Goal: Task Accomplishment & Management: Manage account settings

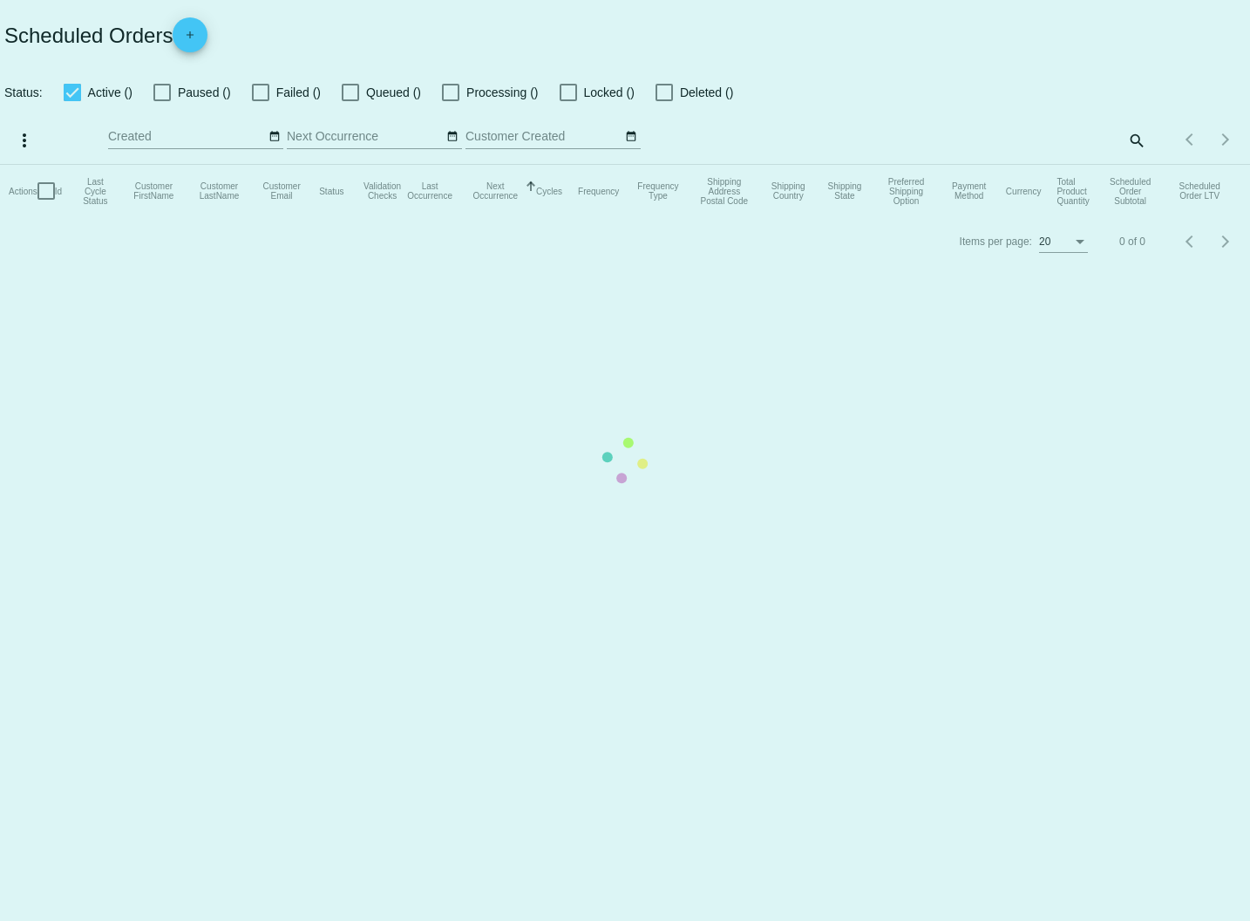
checkbox input "true"
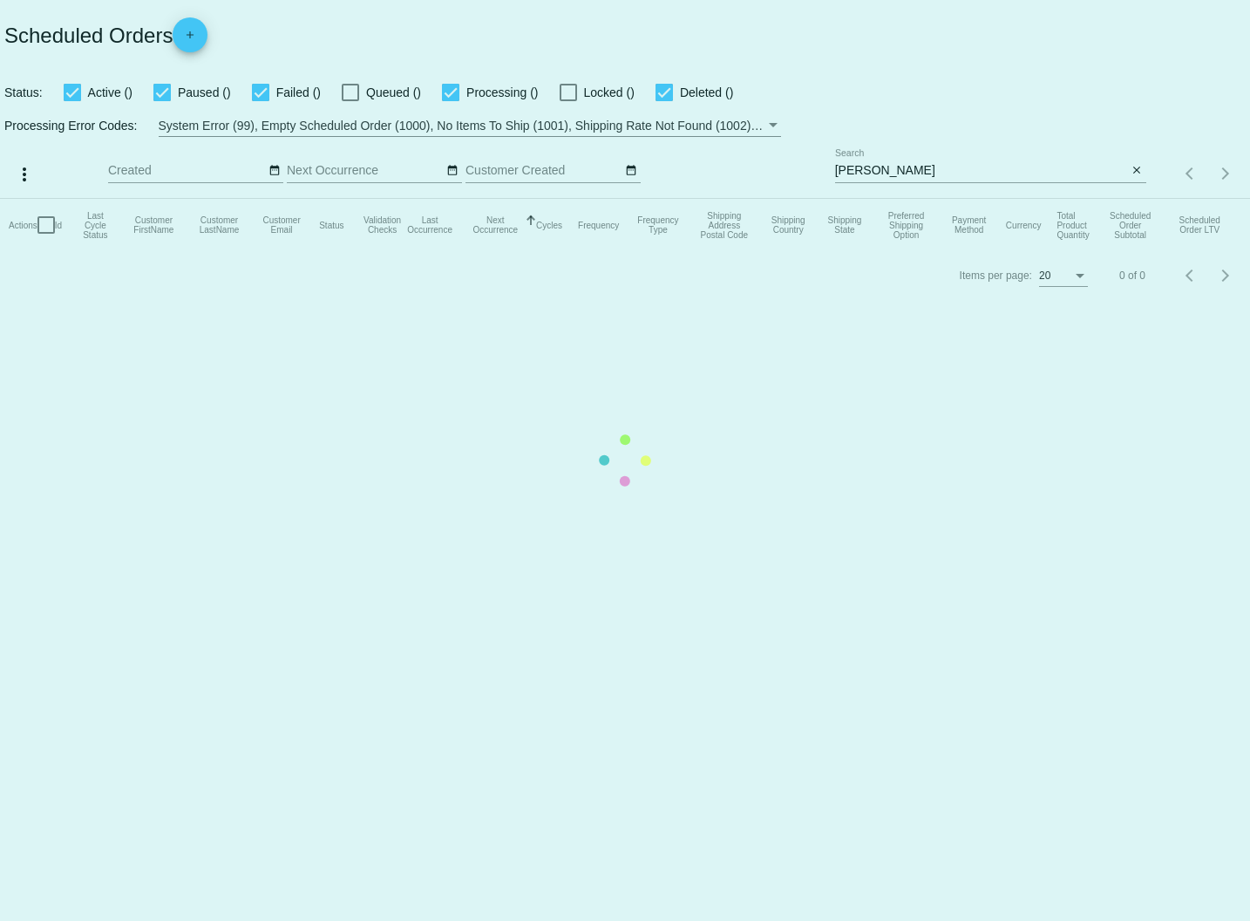
click at [886, 199] on mat-table "Actions Id Last Cycle Status Customer FirstName Customer LastName Customer Emai…" at bounding box center [625, 225] width 1250 height 52
click at [904, 199] on mat-table "Actions Id Last Cycle Status Customer FirstName Customer LastName Customer Emai…" at bounding box center [625, 225] width 1250 height 52
click at [911, 199] on mat-table "Actions Id Last Cycle Status Customer FirstName Customer LastName Customer Emai…" at bounding box center [625, 225] width 1250 height 52
click at [912, 199] on mat-table "Actions Id Last Cycle Status Customer FirstName Customer LastName Customer Emai…" at bounding box center [625, 225] width 1250 height 52
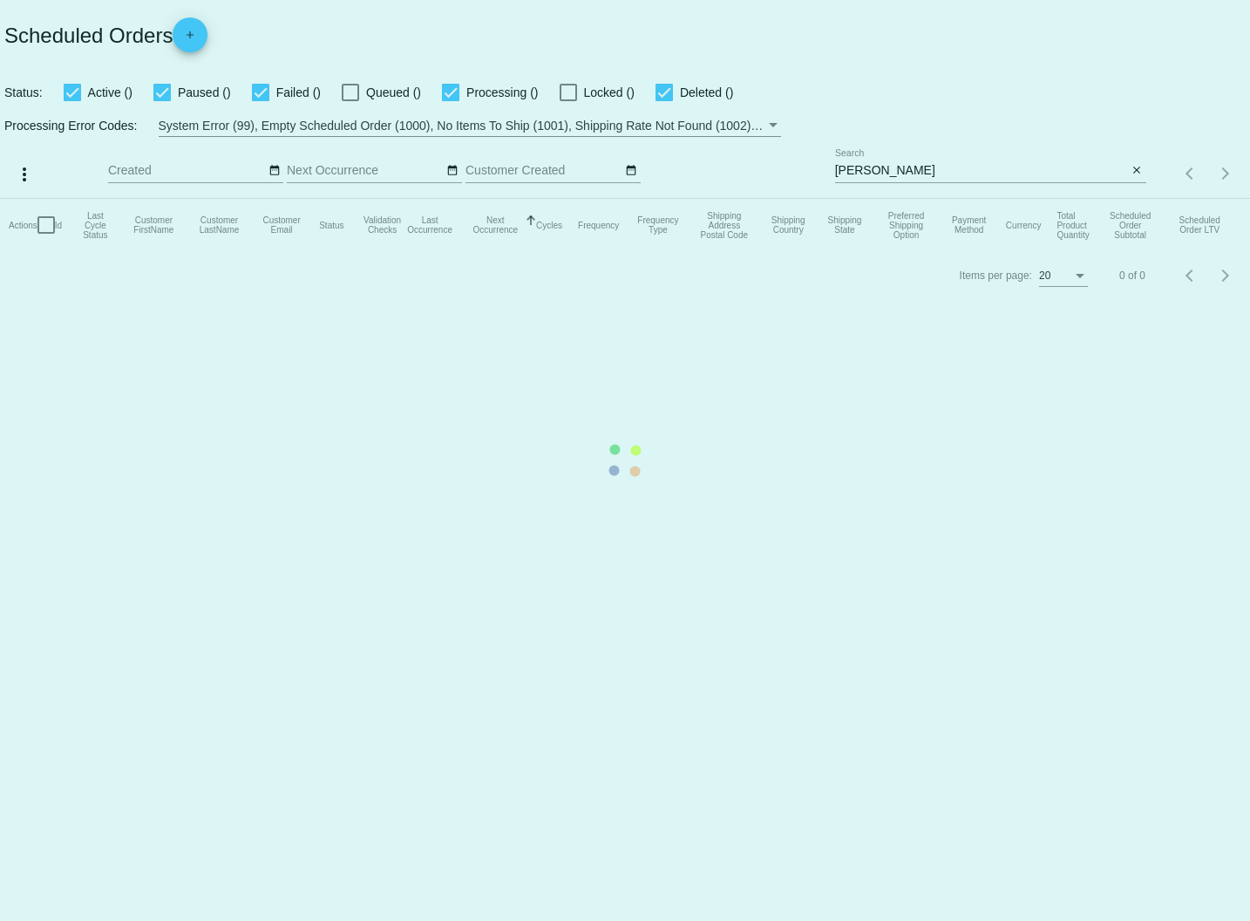
click at [911, 199] on mat-table "Actions Id Last Cycle Status Customer FirstName Customer LastName Customer Emai…" at bounding box center [625, 225] width 1250 height 52
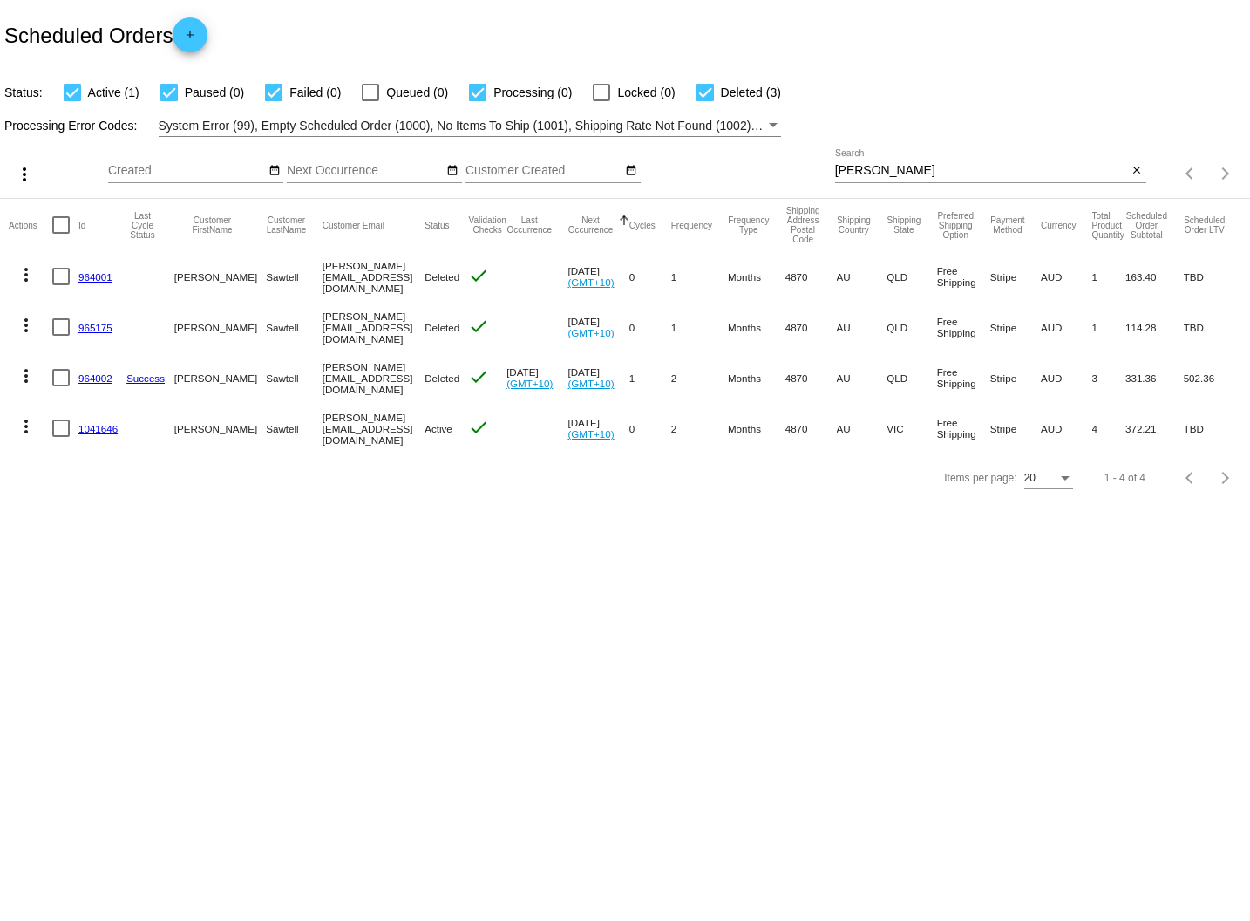
click at [911, 170] on input "[PERSON_NAME]" at bounding box center [981, 171] width 293 height 14
drag, startPoint x: 910, startPoint y: 171, endPoint x: 679, endPoint y: 150, distance: 232.0
click at [679, 150] on div "more_vert Oct Jan Feb Mar [DATE]" at bounding box center [625, 168] width 1250 height 62
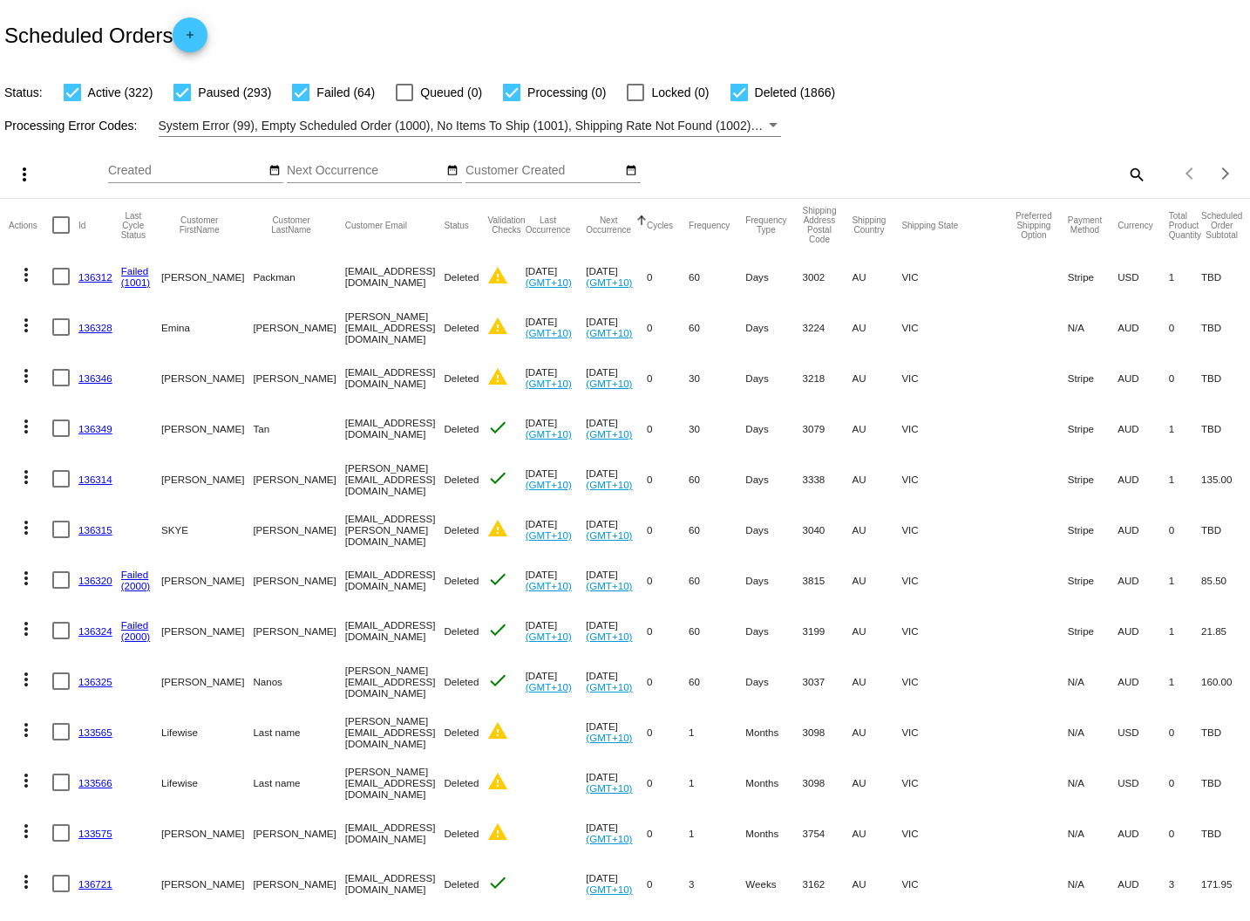
click at [1136, 171] on mat-icon "search" at bounding box center [1136, 173] width 21 height 27
click at [887, 172] on input "Search" at bounding box center [990, 171] width 311 height 14
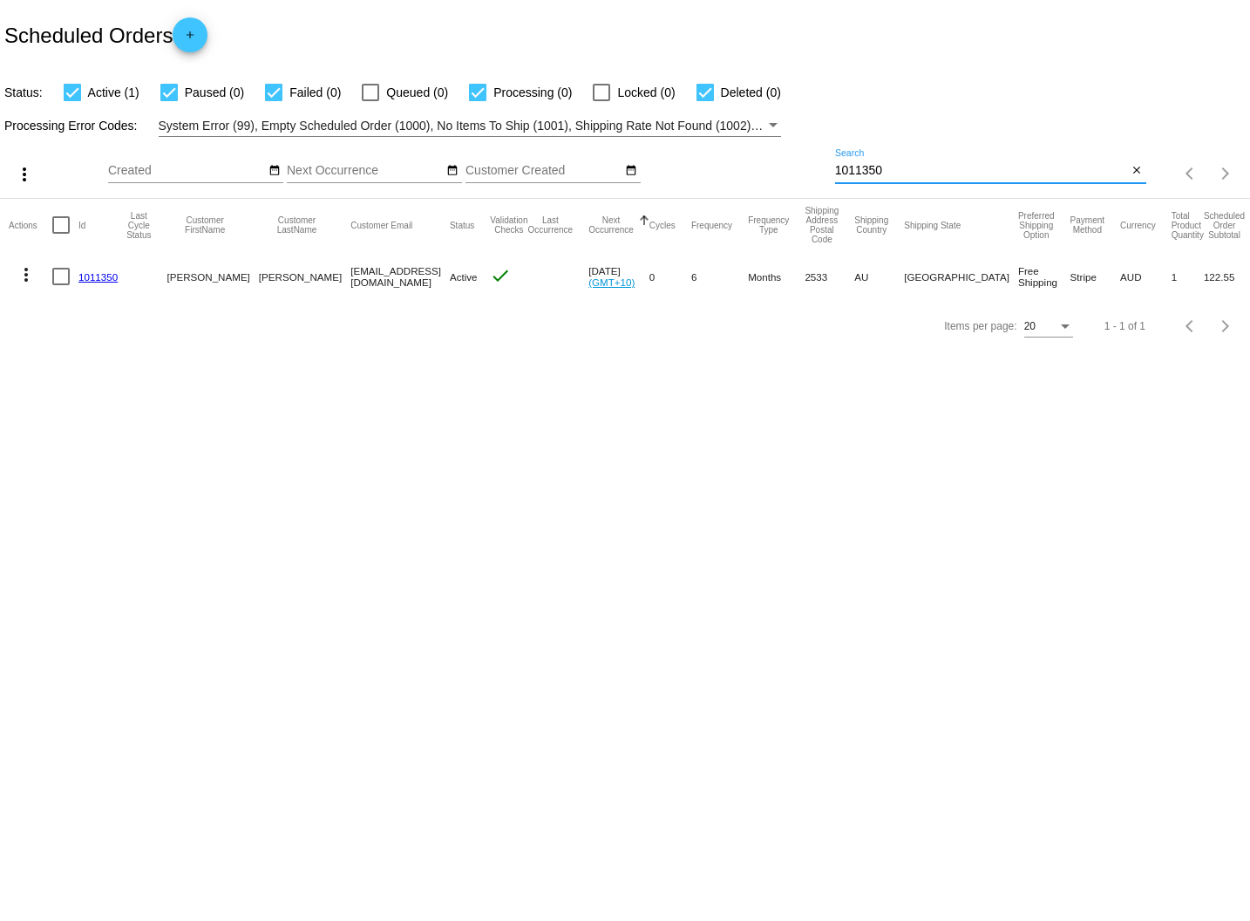
type input "1011350"
click at [95, 278] on link "1011350" at bounding box center [97, 276] width 39 height 11
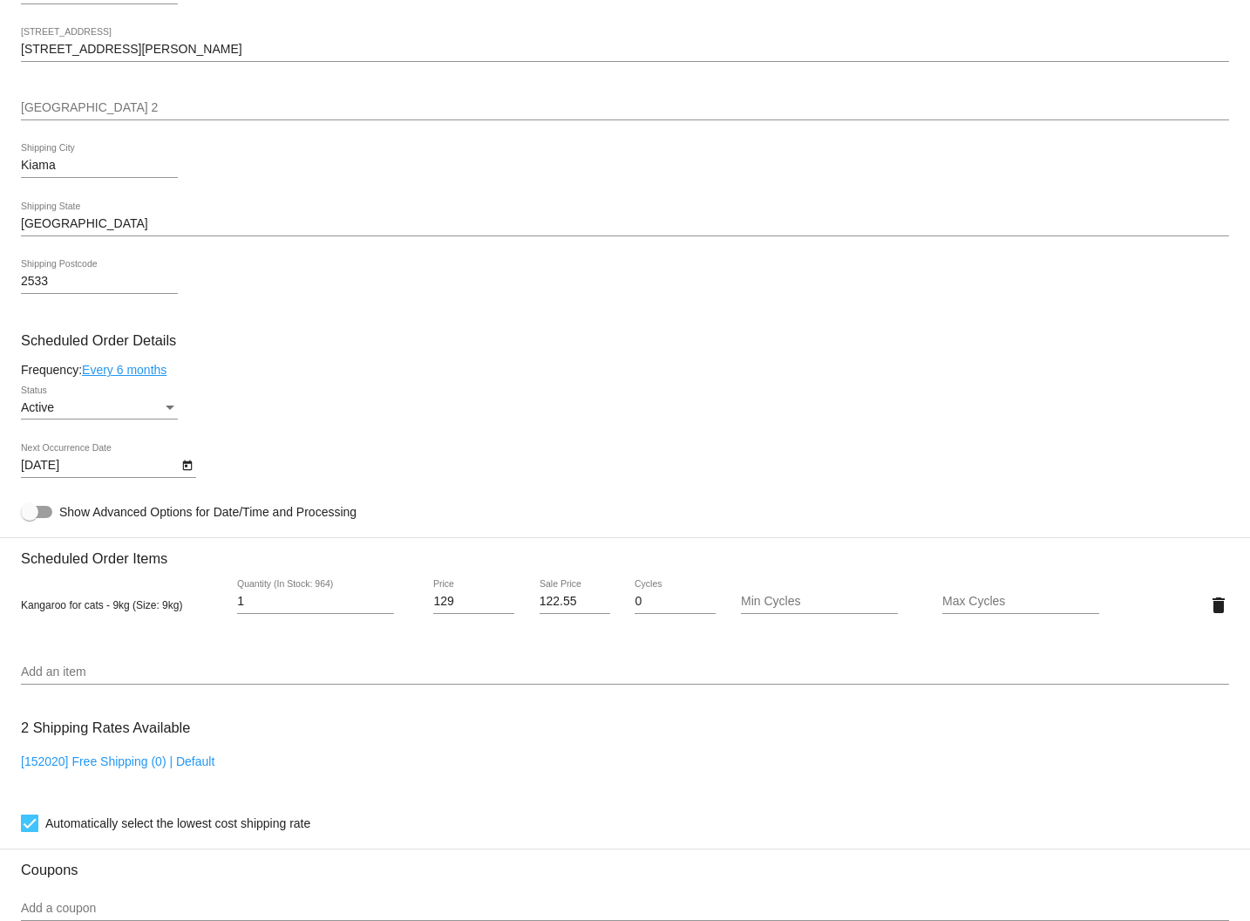
scroll to position [523, 0]
click at [94, 475] on body "arrow_back Scheduled Order #1011350 Active more_vert Validation Checks check Pa…" at bounding box center [625, 460] width 1250 height 921
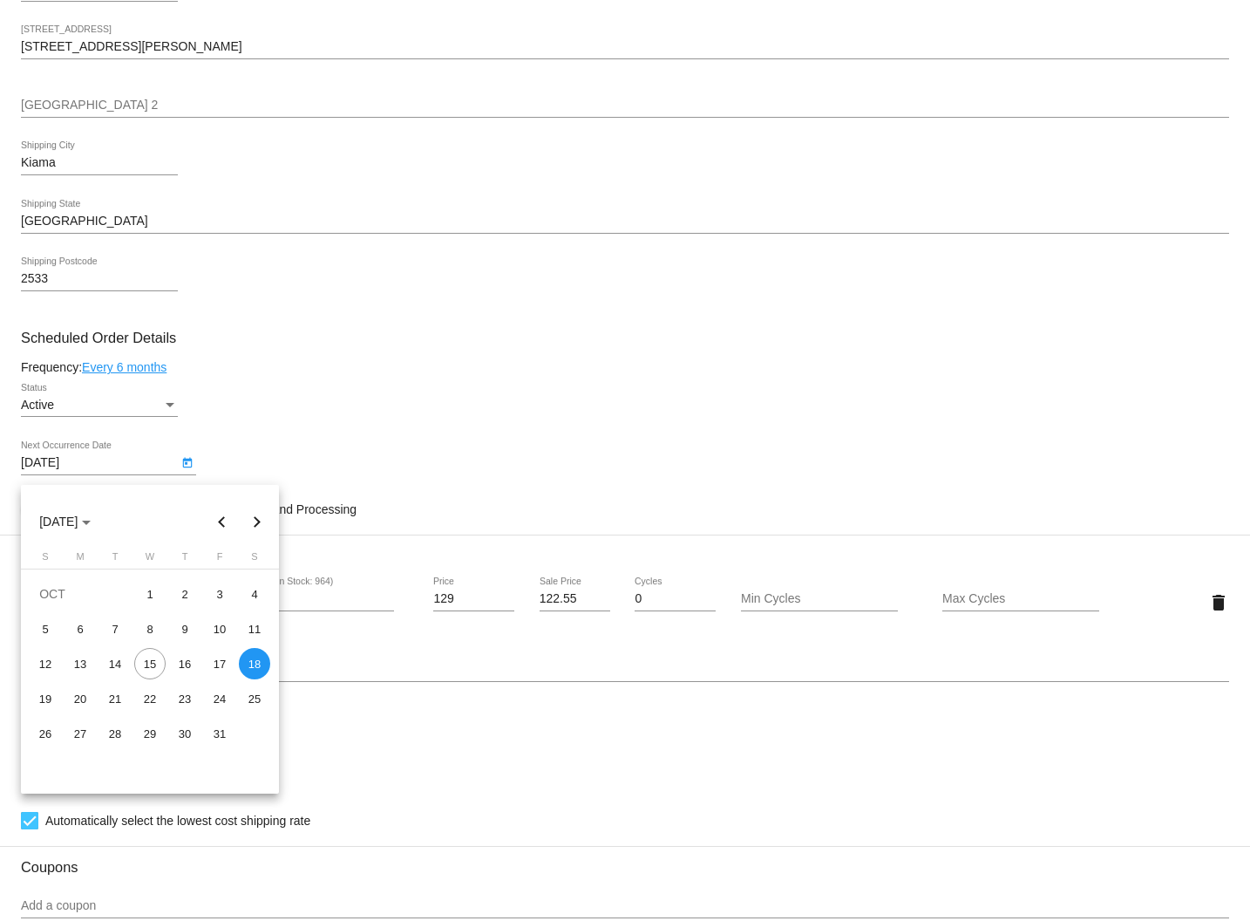
click at [258, 523] on button "Next month" at bounding box center [257, 521] width 35 height 35
click at [226, 514] on button "Previous month" at bounding box center [222, 521] width 35 height 35
click at [258, 523] on button "Next month" at bounding box center [257, 521] width 35 height 35
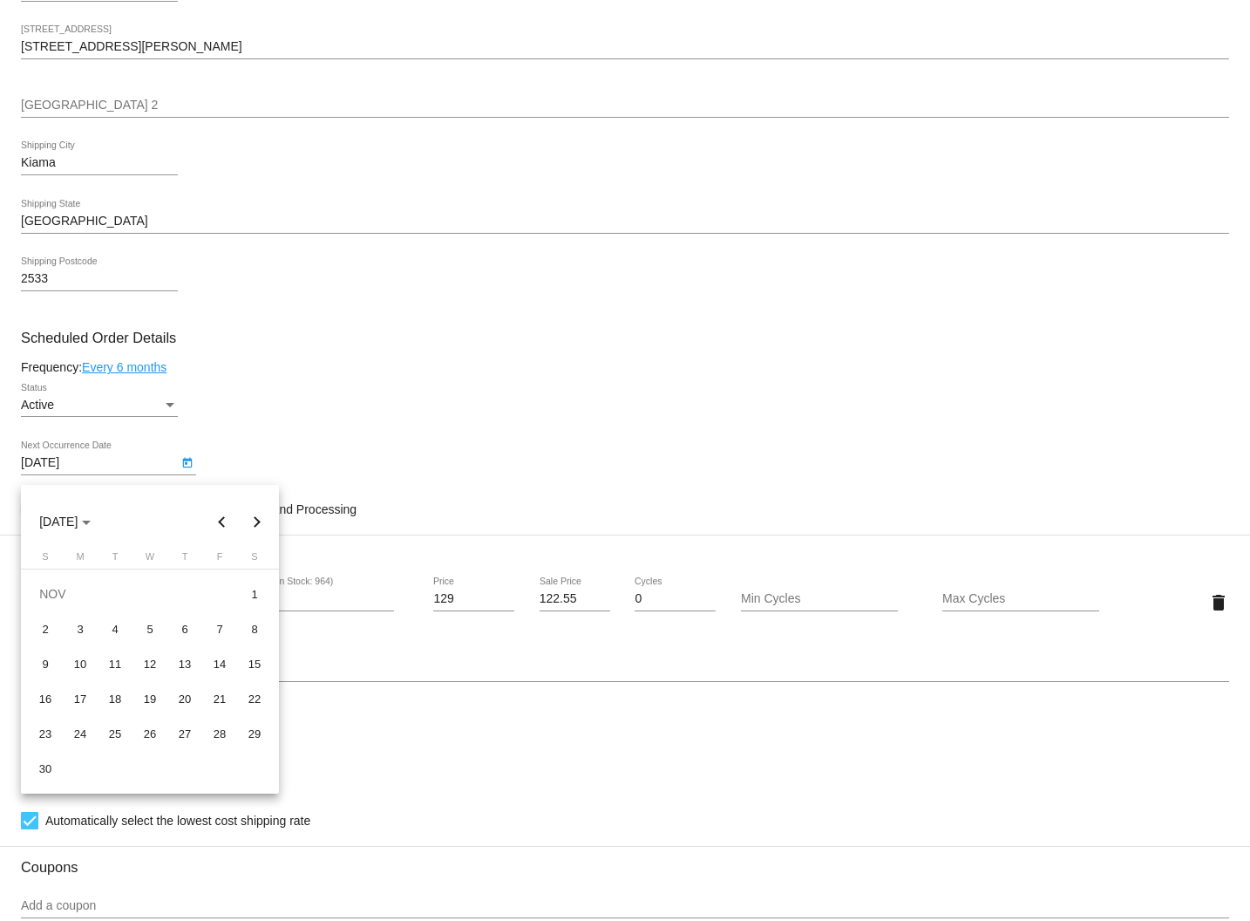
click at [257, 523] on button "Next month" at bounding box center [257, 521] width 35 height 35
click at [256, 703] on div "20" at bounding box center [254, 698] width 31 height 31
type input "[DATE]"
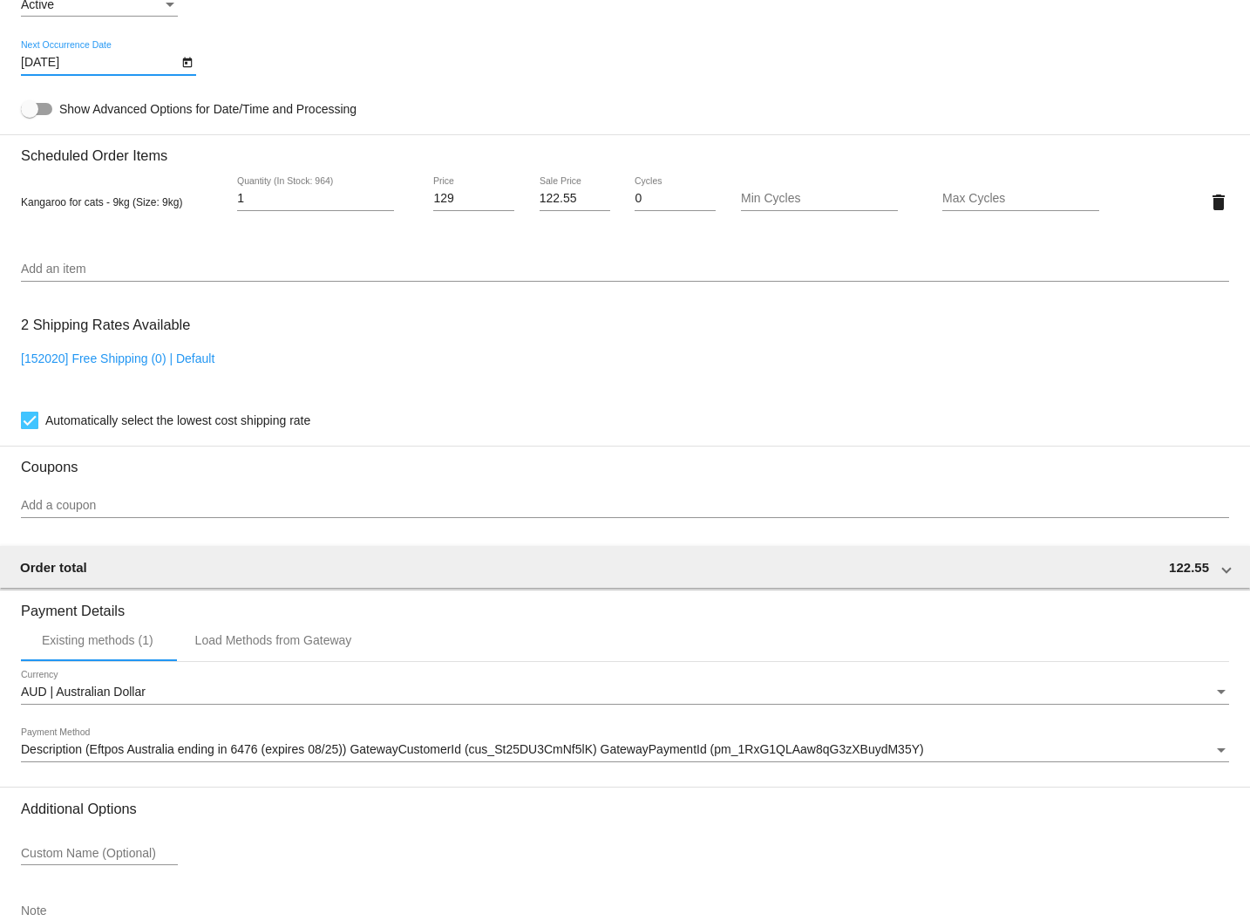
scroll to position [1050, 0]
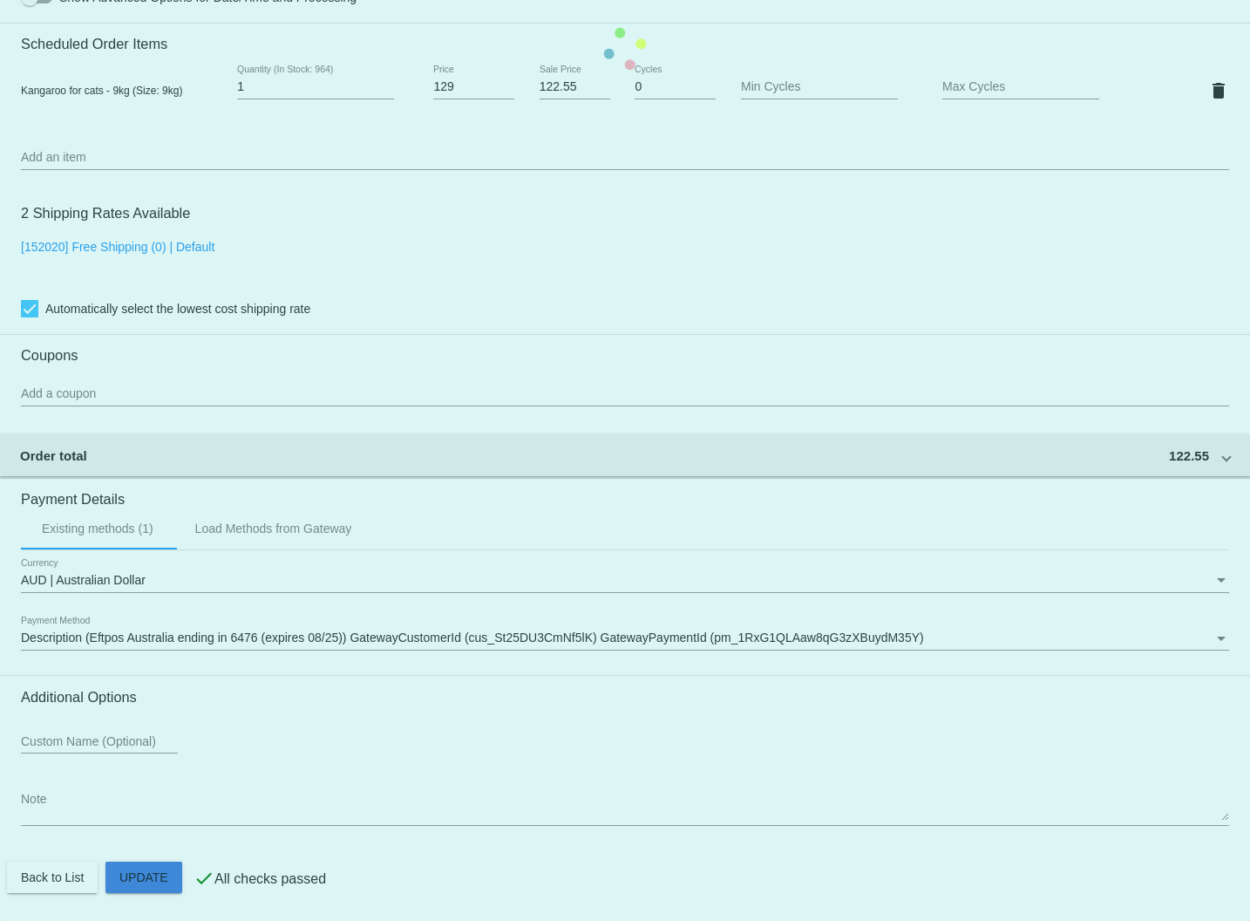
click at [146, 878] on mat-card "Customer 7009787: [PERSON_NAME] [PERSON_NAME][EMAIL_ADDRESS][DOMAIN_NAME] Custo…" at bounding box center [625, 50] width 1250 height 1744
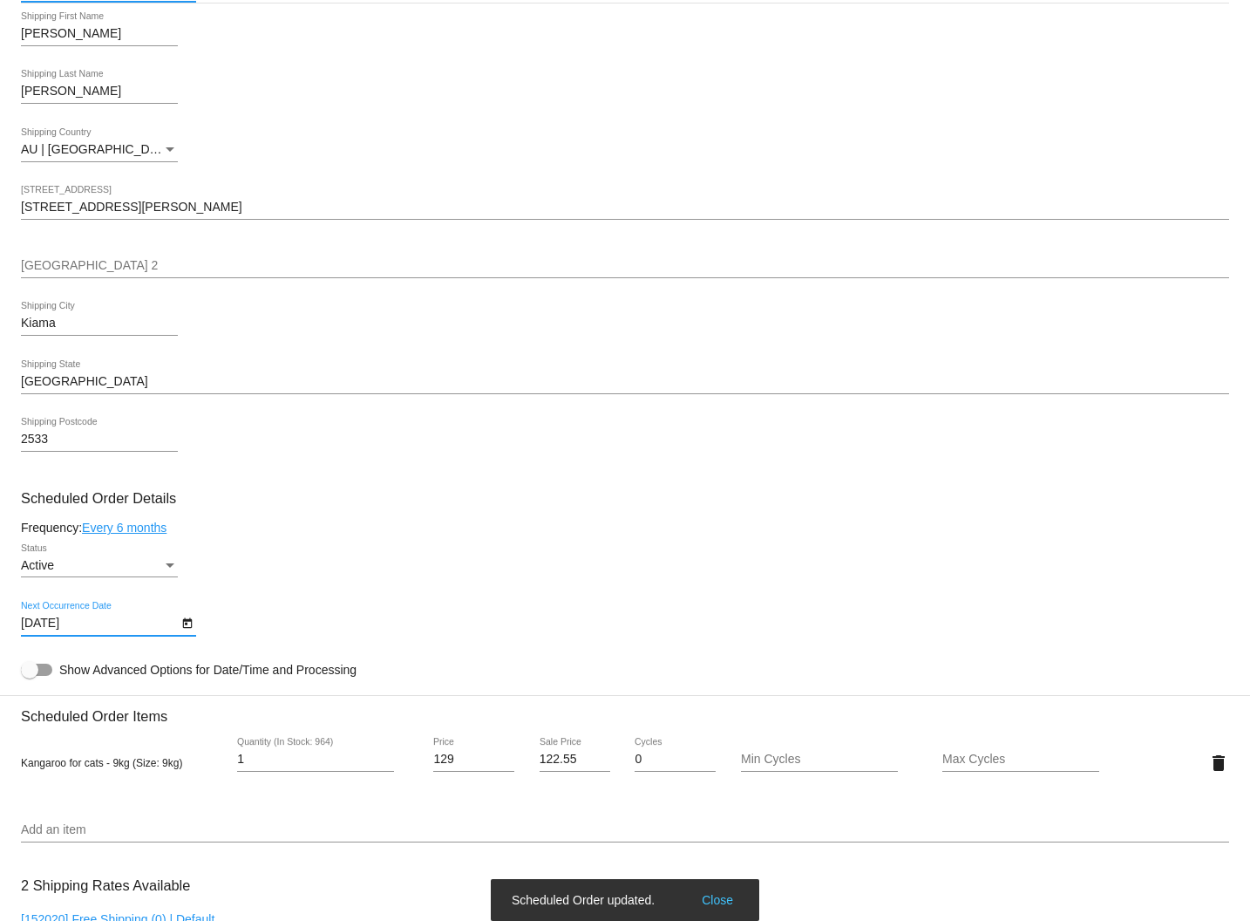
scroll to position [0, 0]
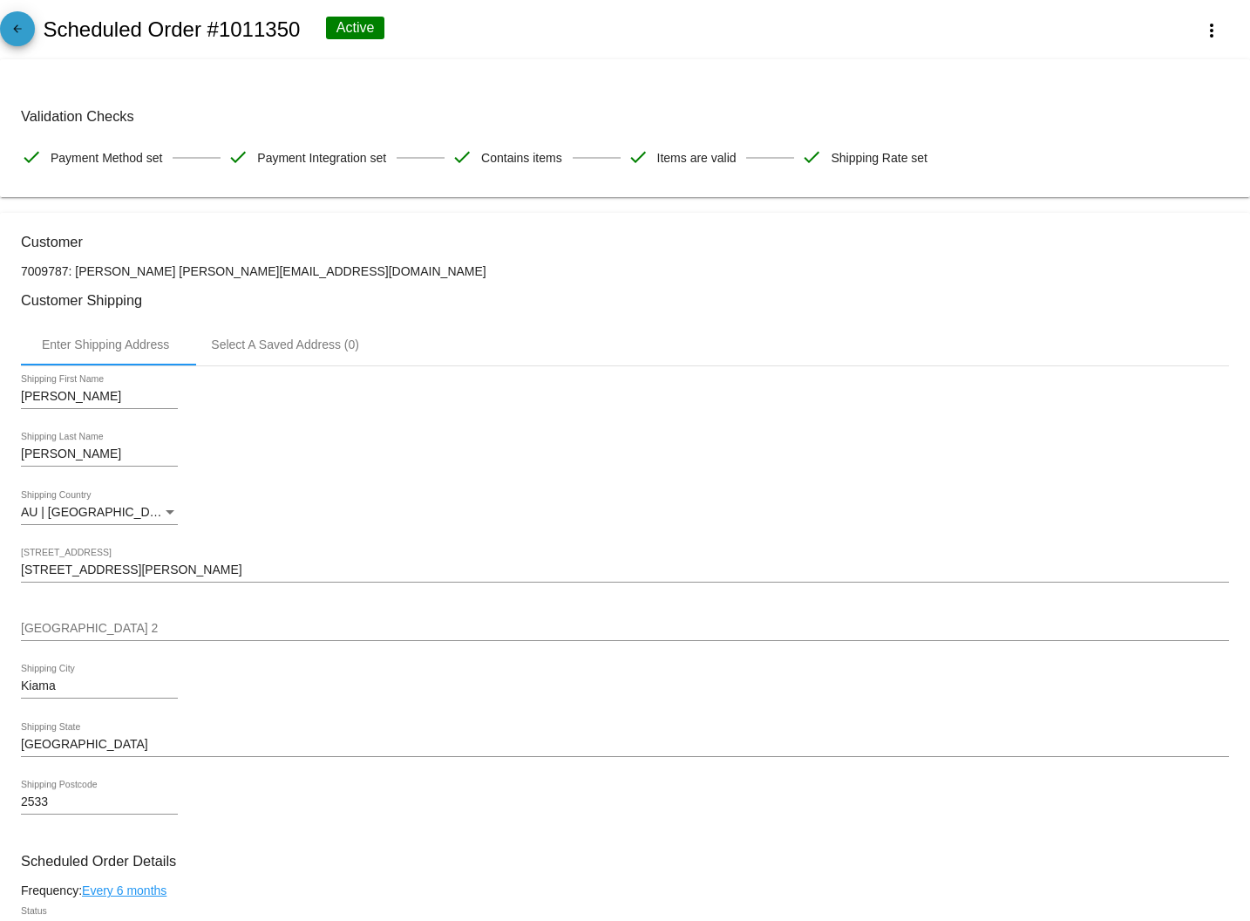
click at [29, 27] on link "arrow_back" at bounding box center [17, 28] width 35 height 35
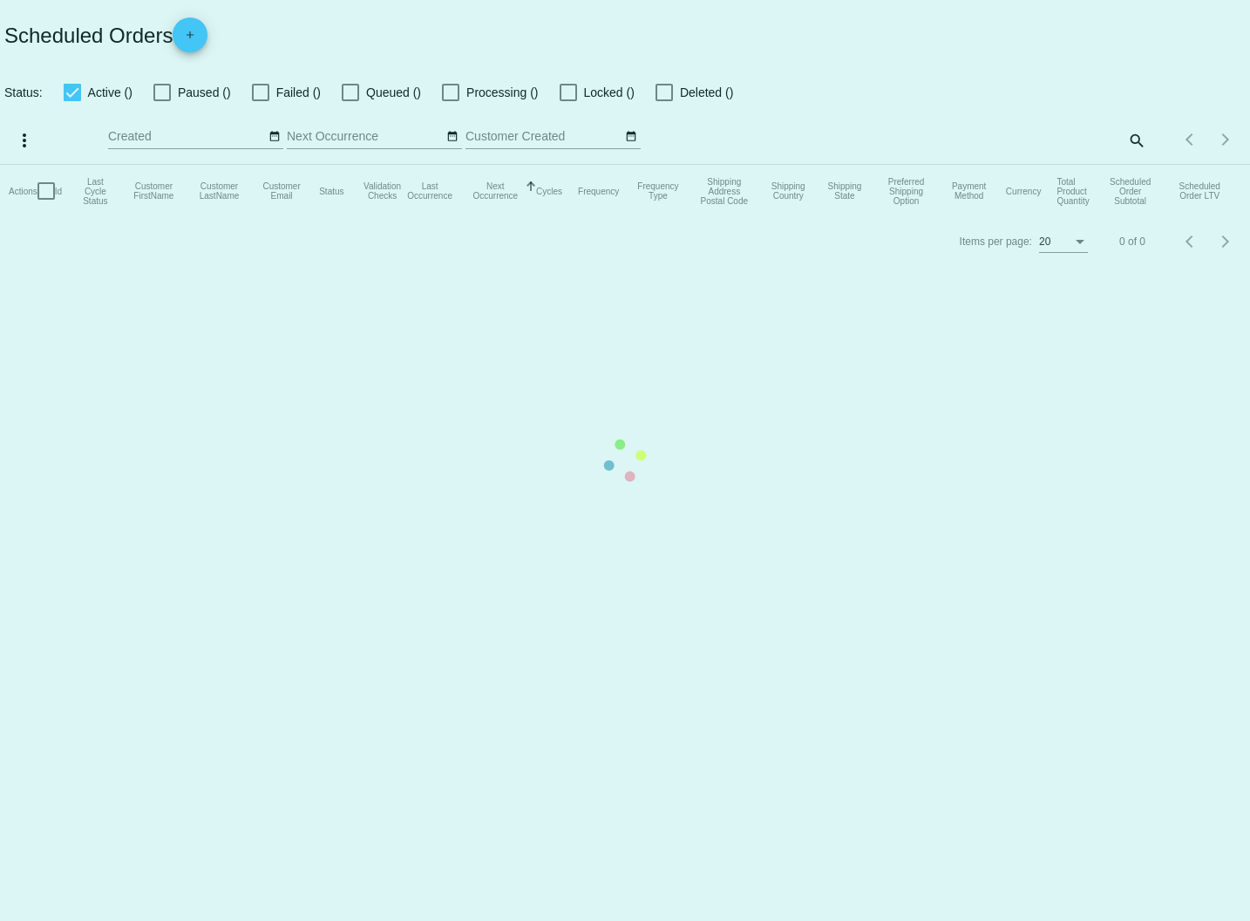
checkbox input "true"
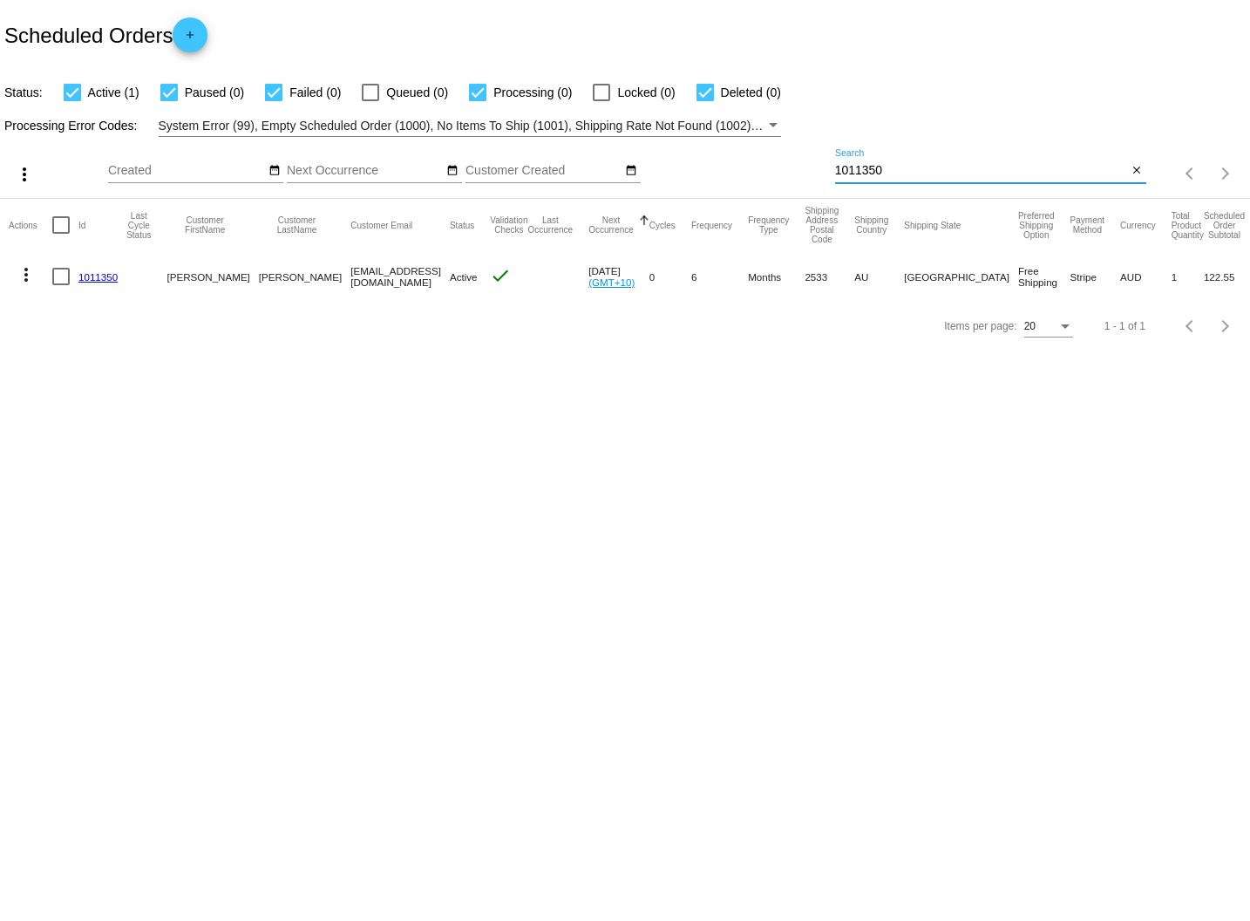
click at [903, 166] on input "1011350" at bounding box center [981, 171] width 293 height 14
drag, startPoint x: 828, startPoint y: 171, endPoint x: 714, endPoint y: 163, distance: 114.5
click at [714, 163] on div "more_vert Oct Jan Feb Mar [DATE]" at bounding box center [625, 168] width 1250 height 62
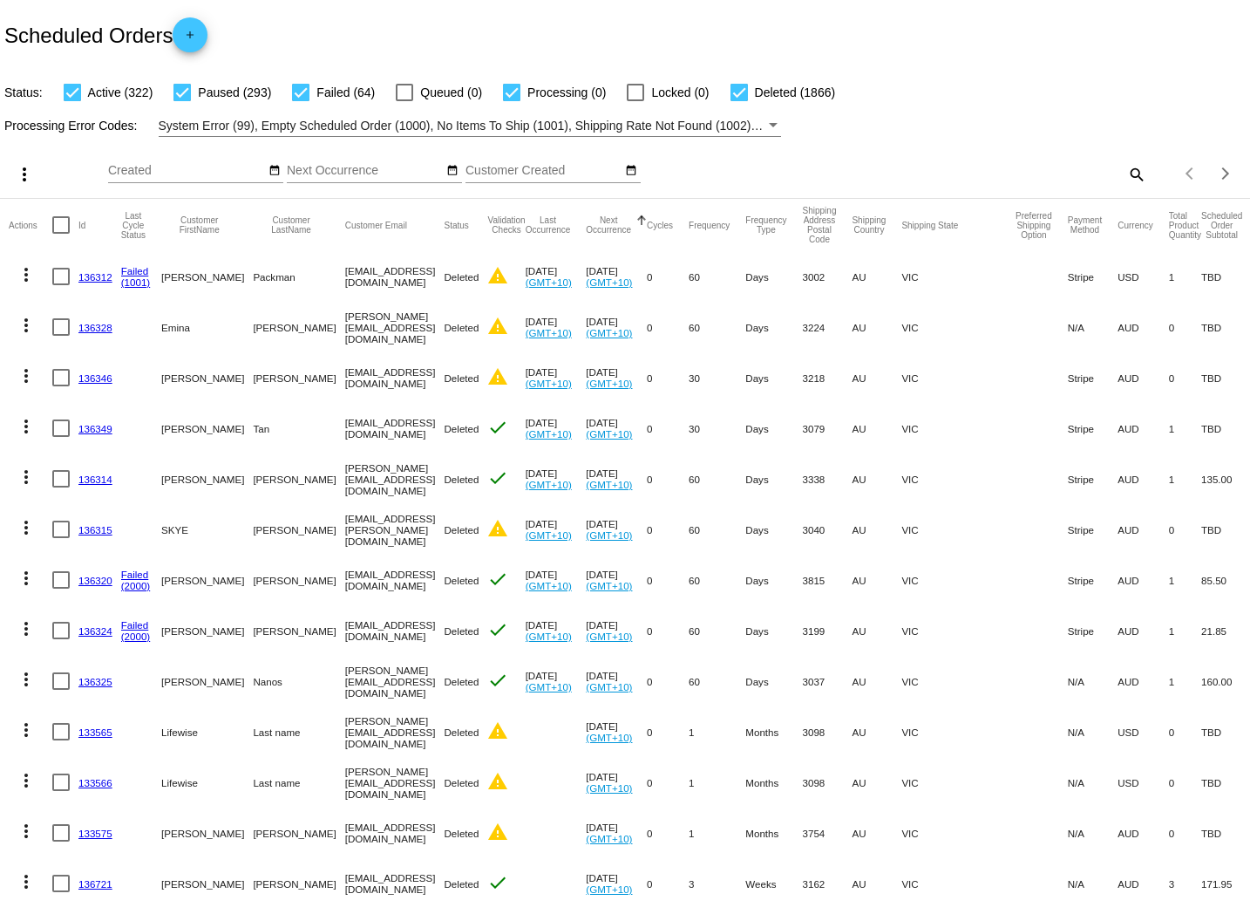
click at [1134, 175] on mat-icon "search" at bounding box center [1136, 173] width 21 height 27
click at [979, 176] on input "Search" at bounding box center [990, 171] width 311 height 14
type input "K"
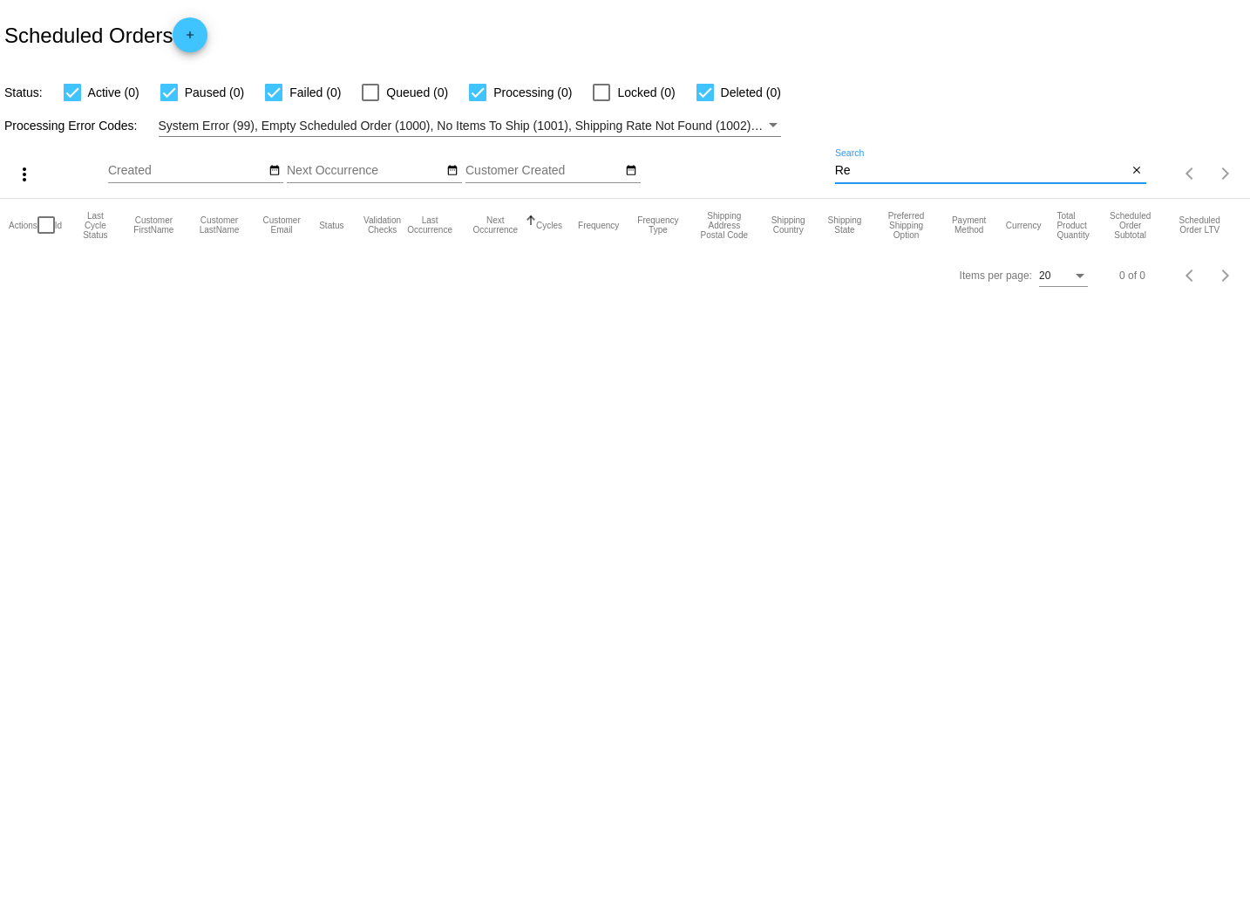
type input "R"
